Goal: Find specific page/section: Find specific page/section

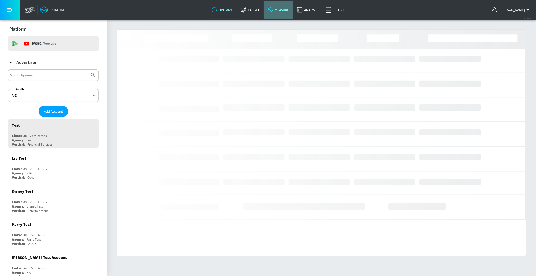
click at [273, 12] on icon at bounding box center [271, 10] width 6 height 6
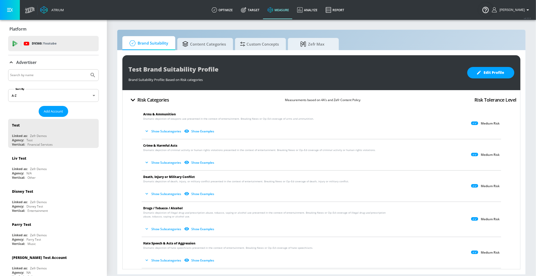
click at [40, 76] on input "Search by name" at bounding box center [48, 75] width 77 height 7
type input "ARS"
